Goal: Information Seeking & Learning: Learn about a topic

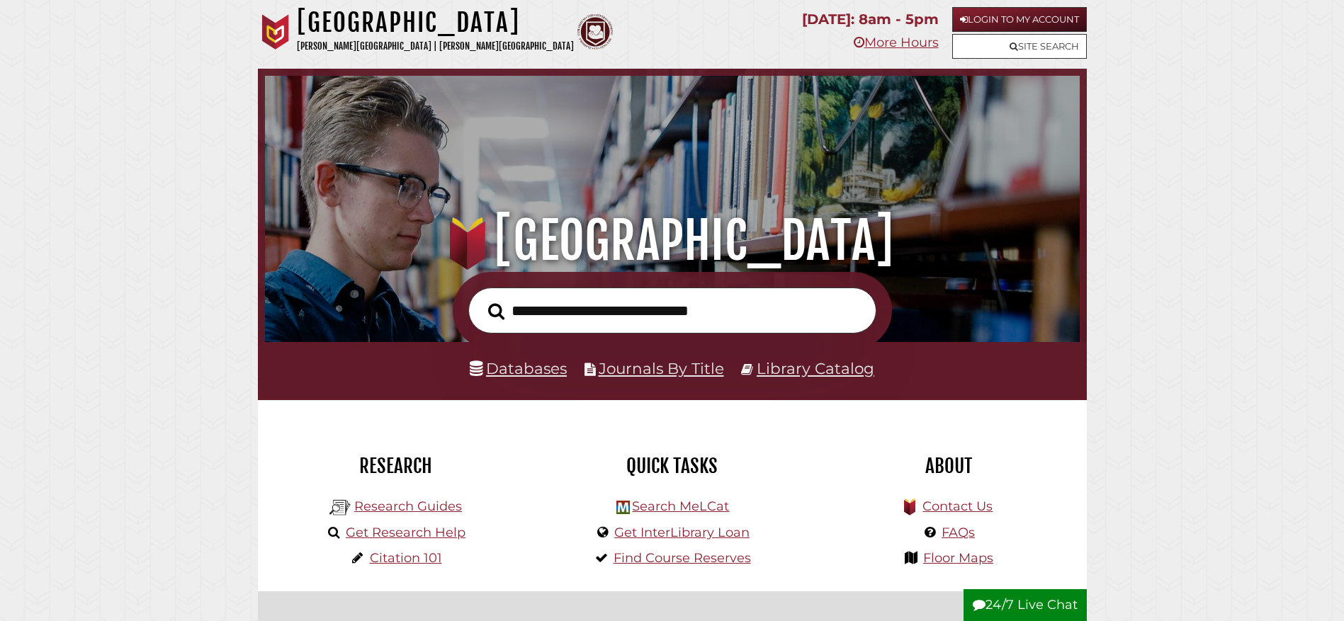
scroll to position [269, 808]
drag, startPoint x: 505, startPoint y: 372, endPoint x: 495, endPoint y: 377, distance: 11.7
click at [505, 372] on link "Databases" at bounding box center [518, 368] width 97 height 18
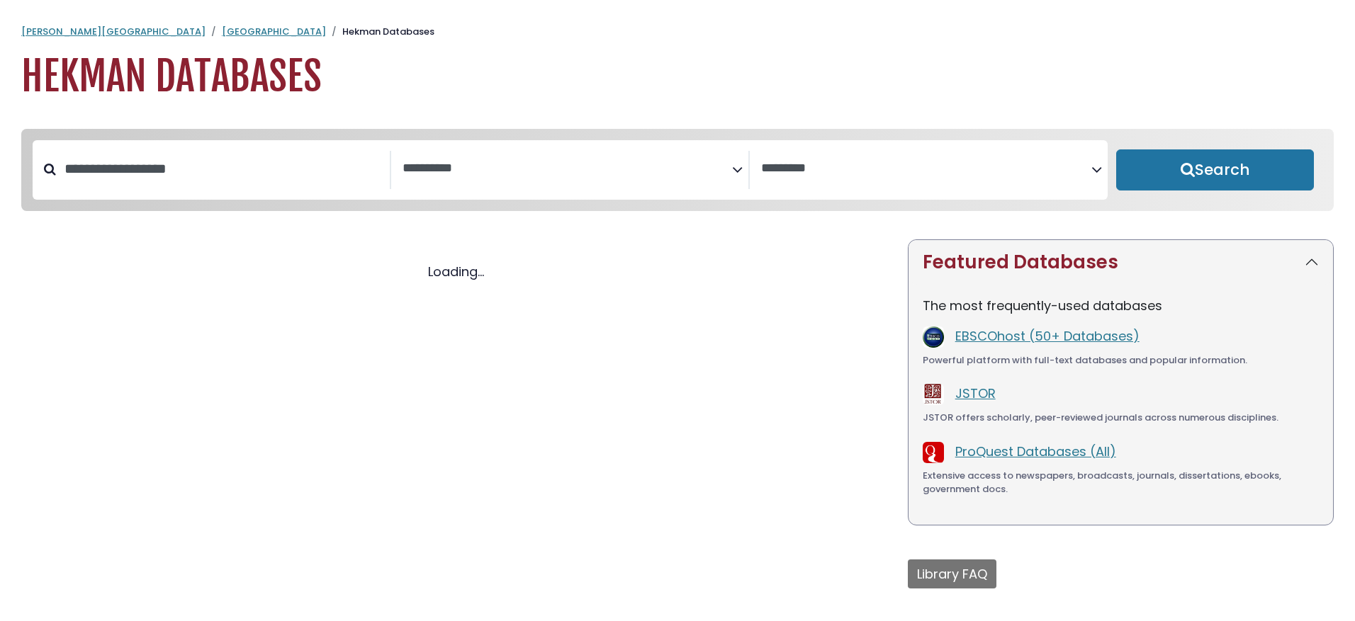
select select "Database Subject Filter"
select select "Database Vendors Filter"
select select "Database Subject Filter"
select select "Database Vendors Filter"
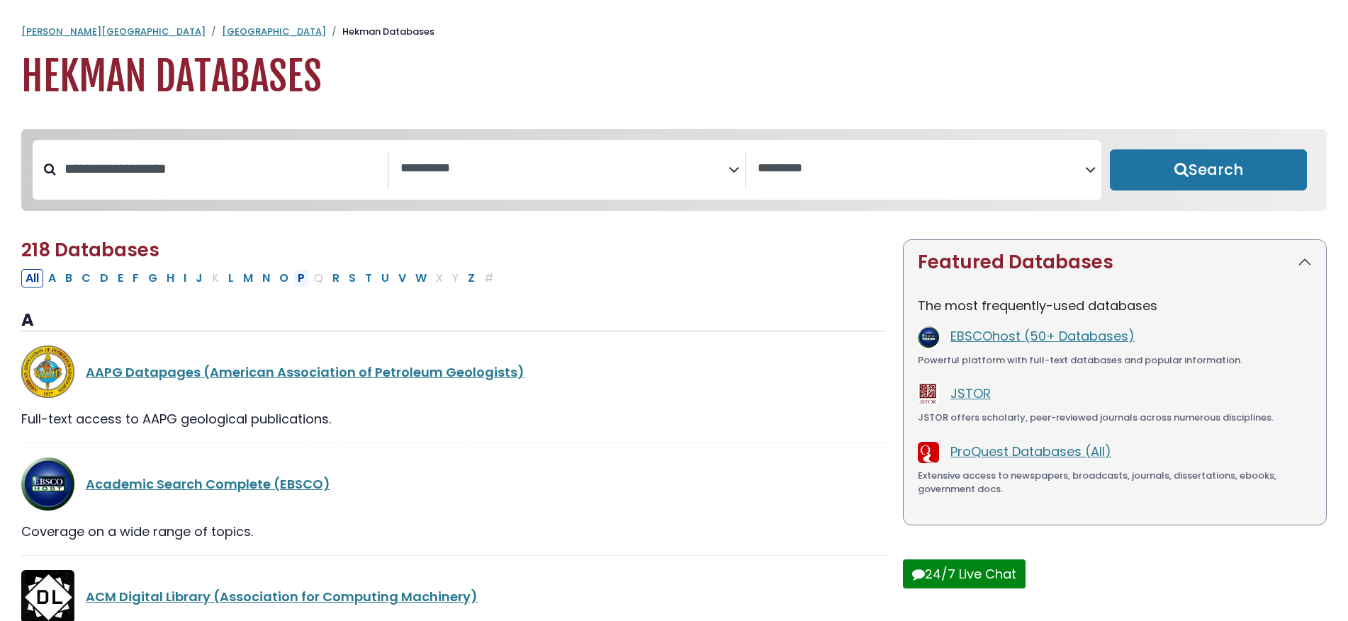
click at [301, 276] on button "P" at bounding box center [301, 278] width 16 height 18
select select "Database Subject Filter"
select select "Database Vendors Filter"
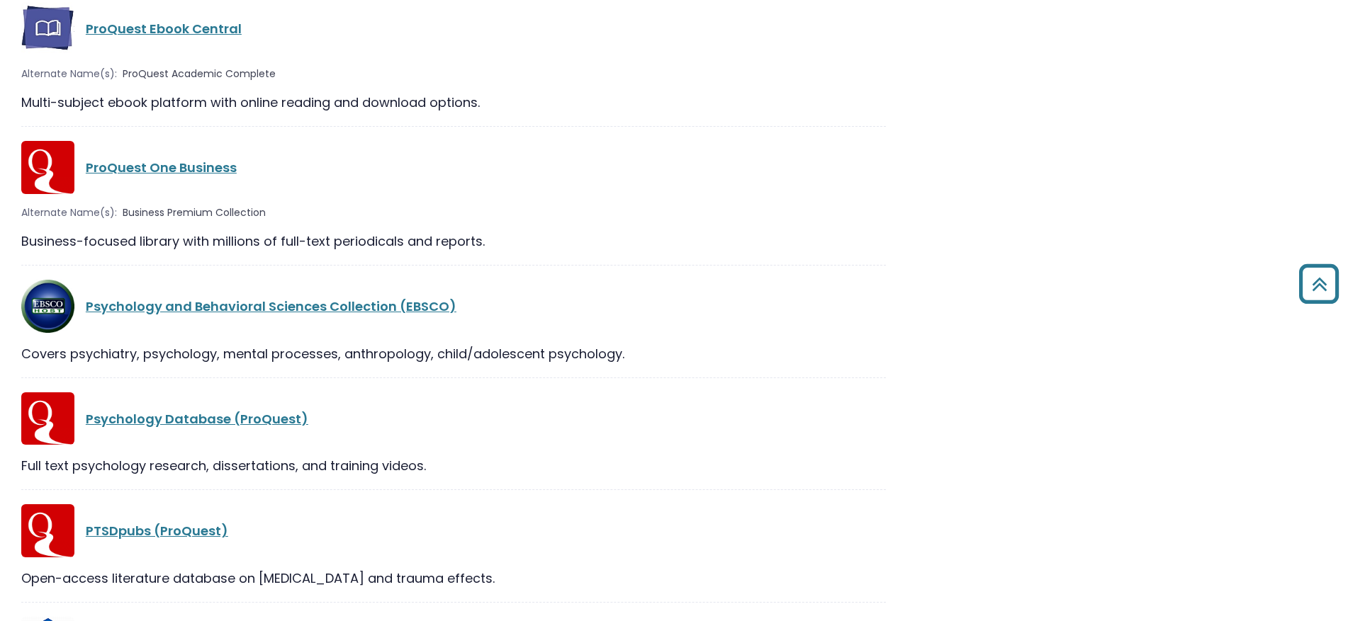
scroll to position [2055, 0]
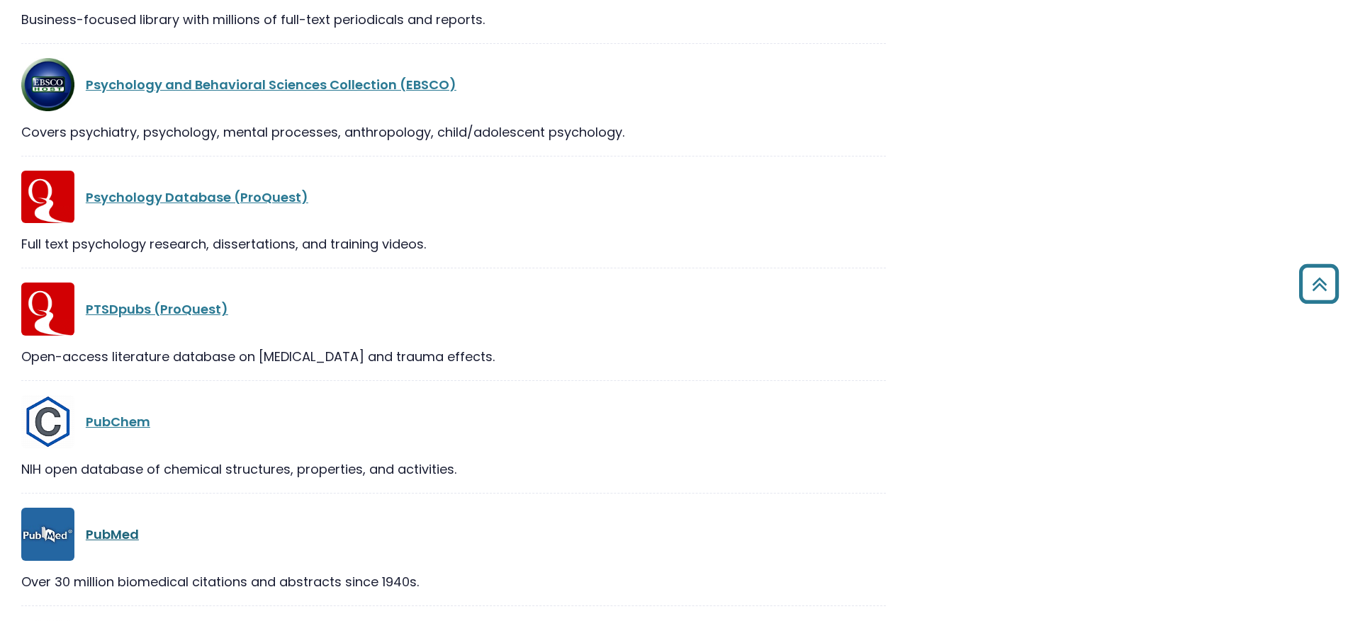
click at [123, 536] on link "PubMed" at bounding box center [112, 535] width 53 height 18
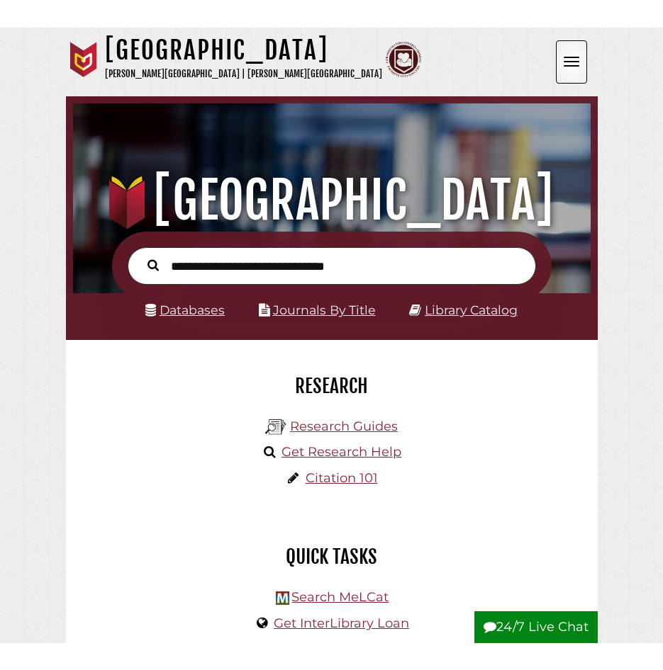
scroll to position [170, 510]
